Goal: Task Accomplishment & Management: Manage account settings

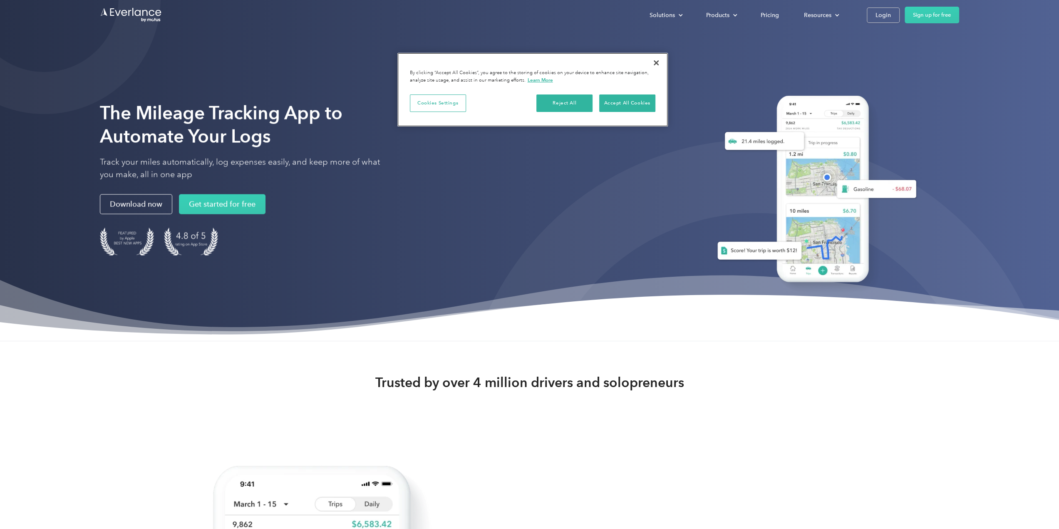
click at [572, 111] on div "Reject All Accept All Cookies" at bounding box center [595, 106] width 119 height 24
click at [557, 105] on button "Reject All" at bounding box center [564, 102] width 56 height 17
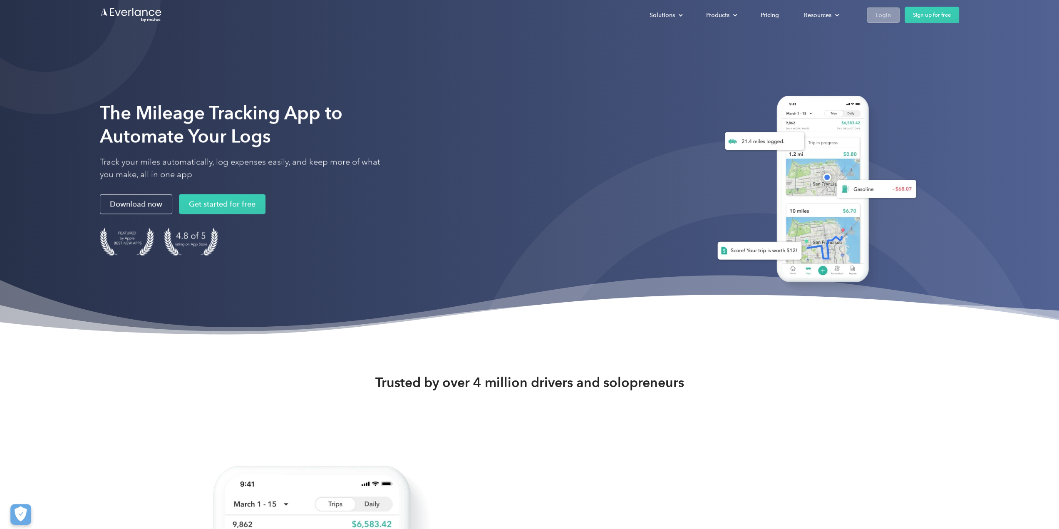
click at [875, 17] on div "Login" at bounding box center [882, 15] width 15 height 10
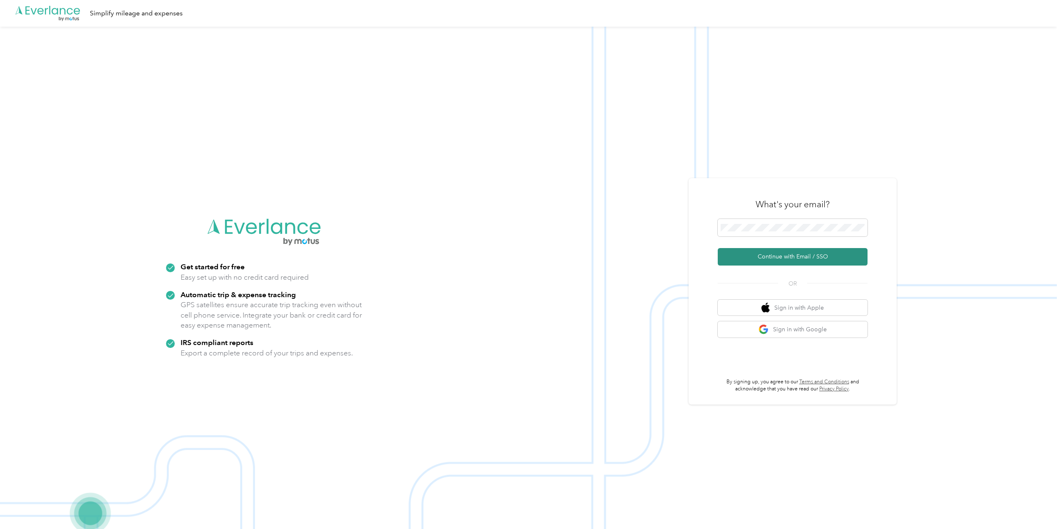
click at [747, 257] on button "Continue with Email / SSO" at bounding box center [793, 256] width 150 height 17
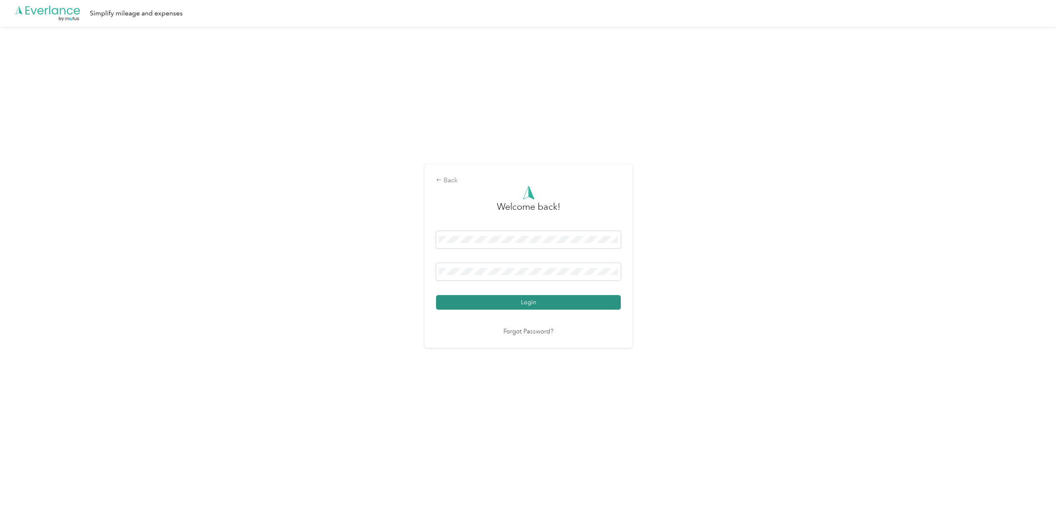
click at [515, 306] on button "Login" at bounding box center [528, 302] width 185 height 15
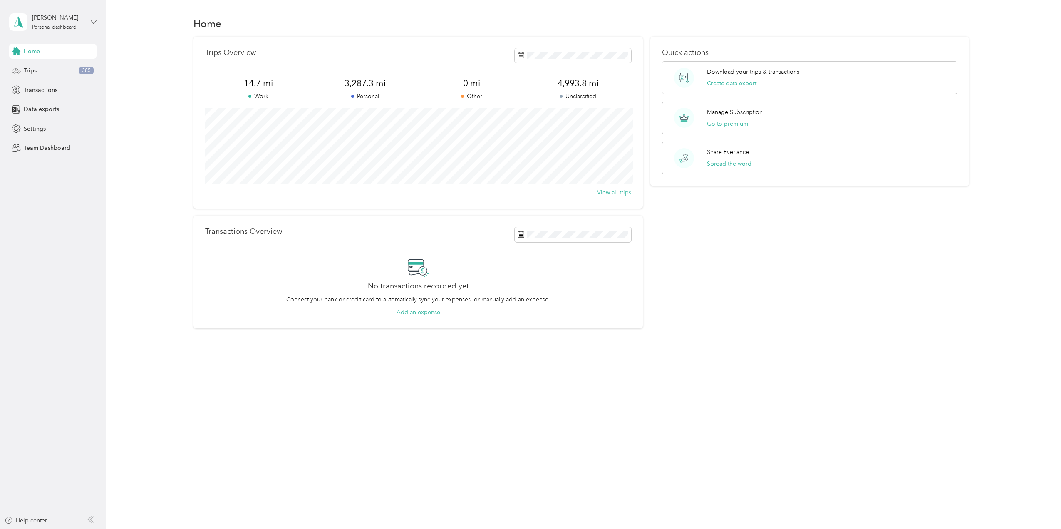
click at [91, 21] on icon at bounding box center [94, 22] width 6 height 6
click at [77, 213] on aside "Nick Scott Personal dashboard Home Trips 385 Transactions Data exports Settings…" at bounding box center [53, 264] width 106 height 529
click at [44, 132] on span "Settings" at bounding box center [35, 128] width 22 height 9
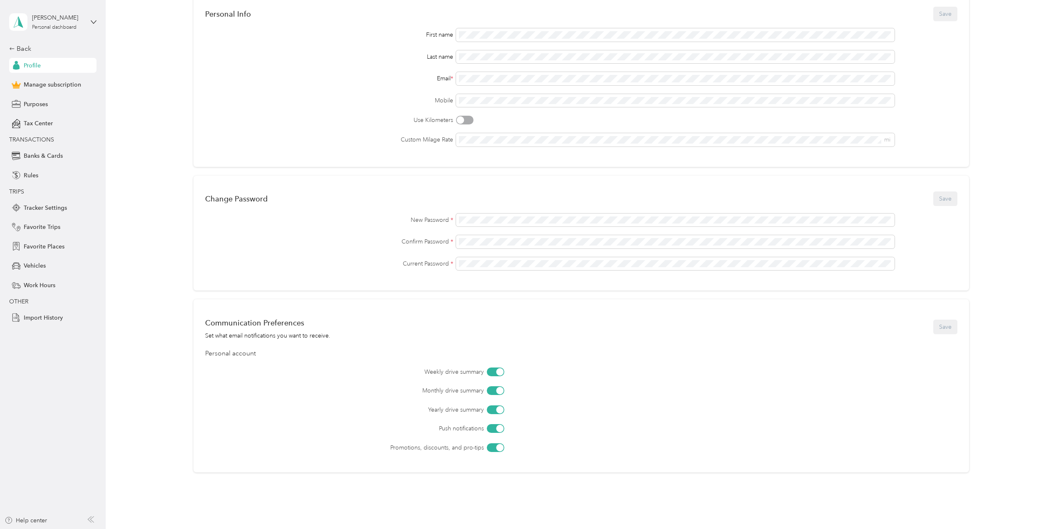
scroll to position [67, 0]
click at [60, 85] on span "Manage subscription" at bounding box center [52, 84] width 57 height 9
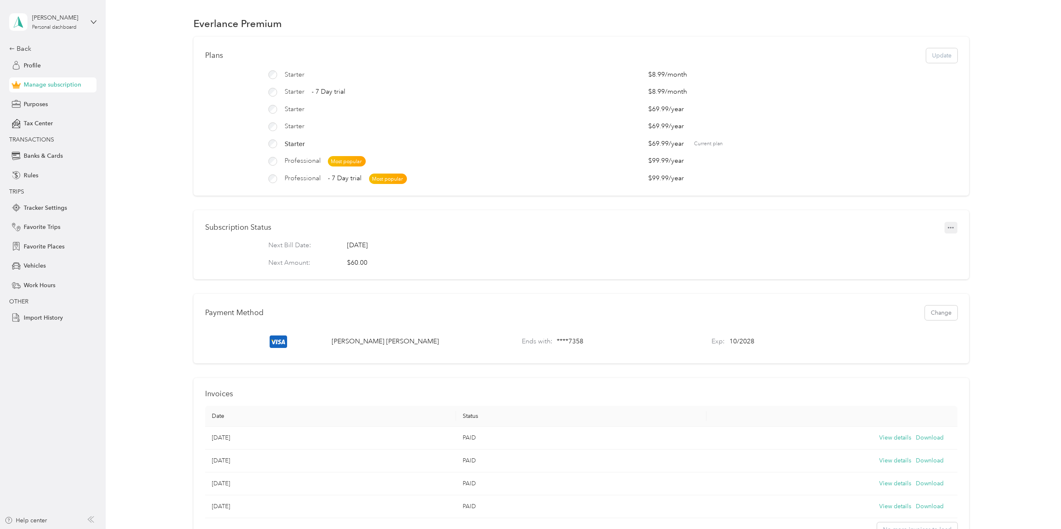
click at [945, 231] on button "button" at bounding box center [950, 228] width 13 height 12
click at [970, 246] on span "Set to cancel" at bounding box center [974, 247] width 34 height 9
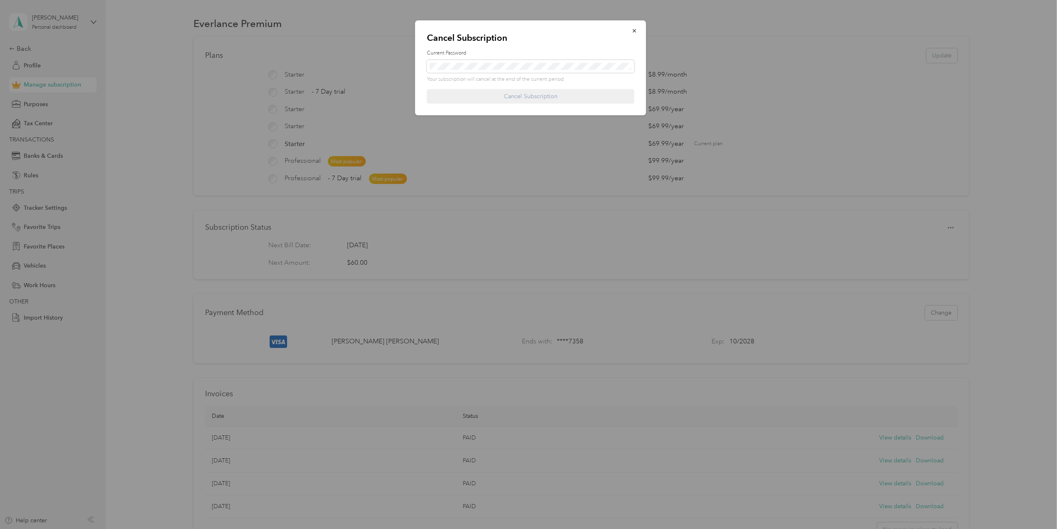
click at [535, 74] on div "Your subscription will cancel at the end of the current period." at bounding box center [531, 71] width 208 height 23
click at [527, 95] on button "Cancel Subscription" at bounding box center [531, 96] width 208 height 15
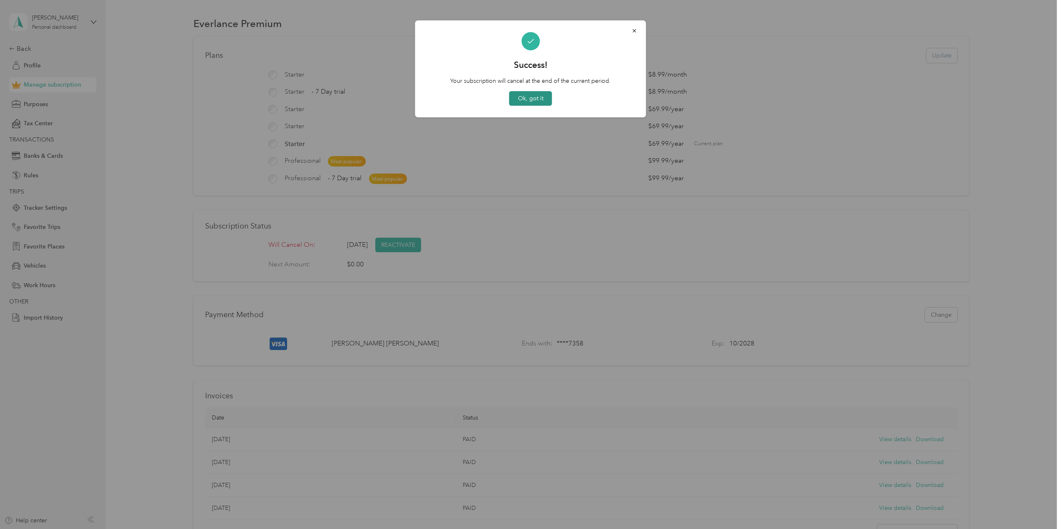
click at [537, 99] on button "Ok, got it" at bounding box center [530, 98] width 43 height 15
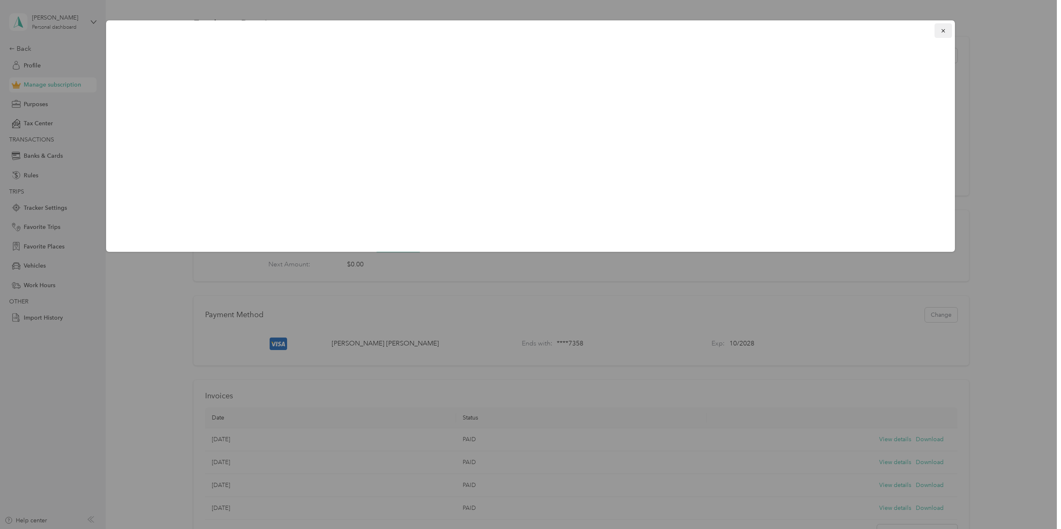
click at [947, 34] on button "button" at bounding box center [942, 30] width 17 height 15
